Goal: Contribute content

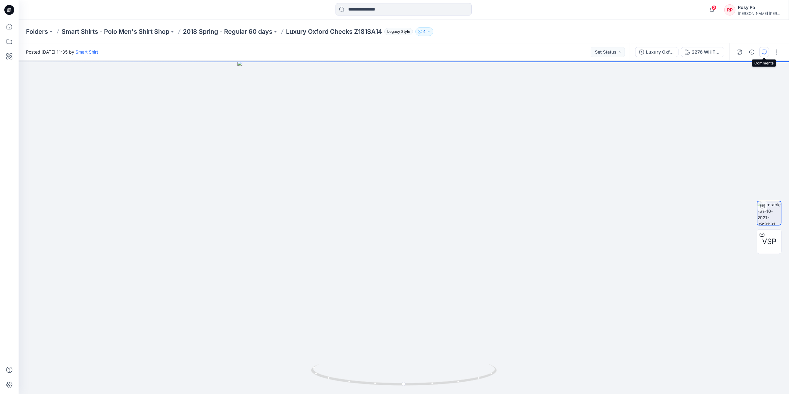
click at [762, 52] on icon "button" at bounding box center [764, 52] width 5 height 5
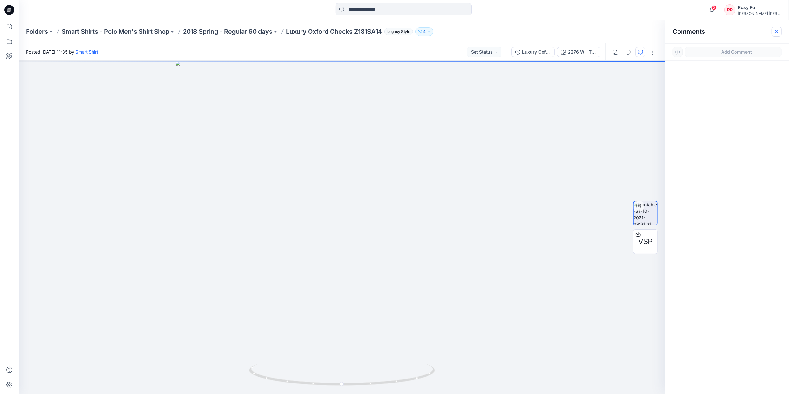
click at [780, 28] on button "button" at bounding box center [777, 32] width 10 height 10
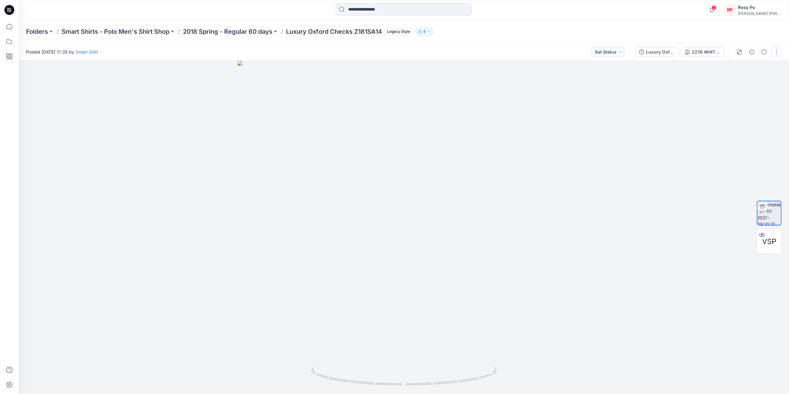
click at [777, 52] on button "button" at bounding box center [777, 52] width 10 height 10
click at [741, 83] on p "Edit" at bounding box center [737, 86] width 8 height 7
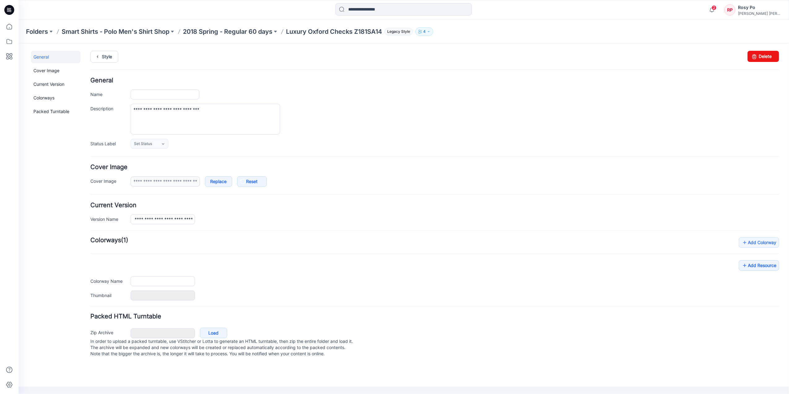
type input "**********"
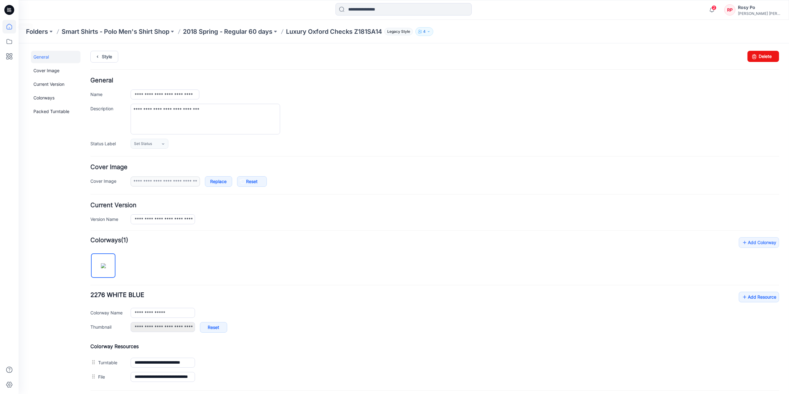
click at [6, 24] on icon at bounding box center [9, 27] width 14 height 14
